Goal: Task Accomplishment & Management: Manage account settings

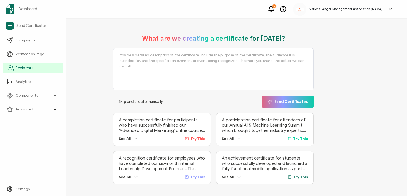
click at [22, 67] on span "Recipients" at bounding box center [24, 67] width 17 height 5
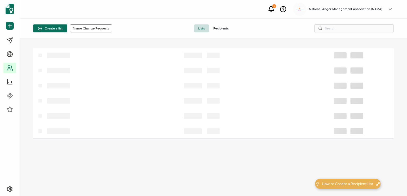
click at [216, 28] on span "Recipients" at bounding box center [221, 28] width 24 height 8
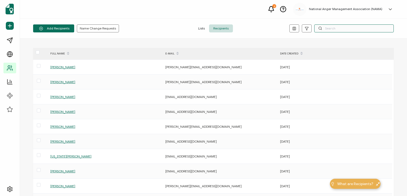
paste input "[EMAIL_ADDRESS][DOMAIN_NAME]"
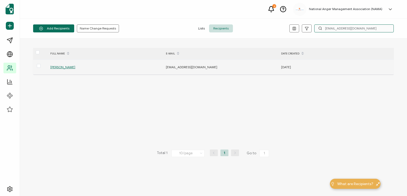
type input "[EMAIL_ADDRESS][DOMAIN_NAME]"
click at [59, 67] on span "[PERSON_NAME]" at bounding box center [62, 67] width 25 height 4
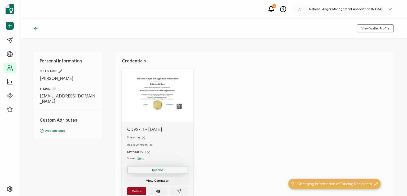
click at [156, 168] on span "Resend" at bounding box center [157, 169] width 11 height 3
